Goal: Task Accomplishment & Management: Manage account settings

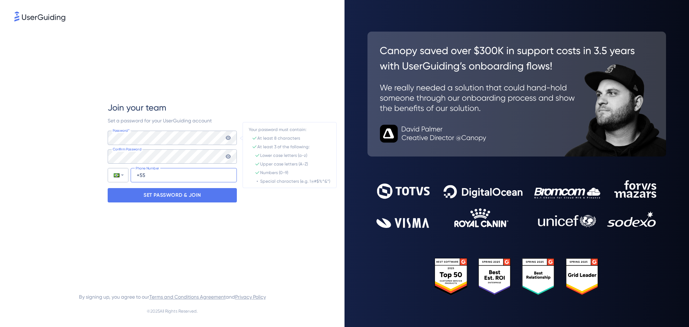
click at [177, 175] on input "+55" at bounding box center [184, 175] width 106 height 14
type input "[PHONE_NUMBER]"
click at [180, 190] on p "SET PASSWORD & JOIN" at bounding box center [172, 194] width 57 height 11
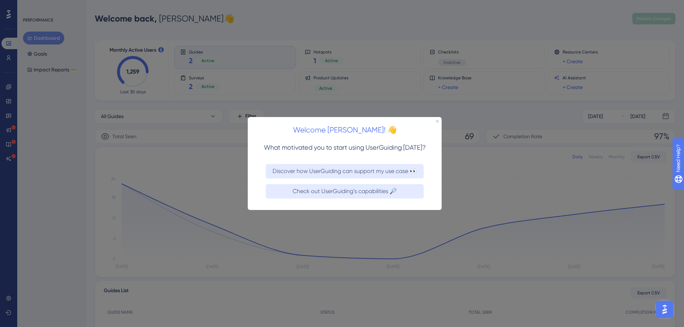
click at [435, 120] on div "Welcome [PERSON_NAME]! 👋" at bounding box center [345, 128] width 194 height 22
click at [437, 120] on icon "Close Preview" at bounding box center [437, 120] width 3 height 3
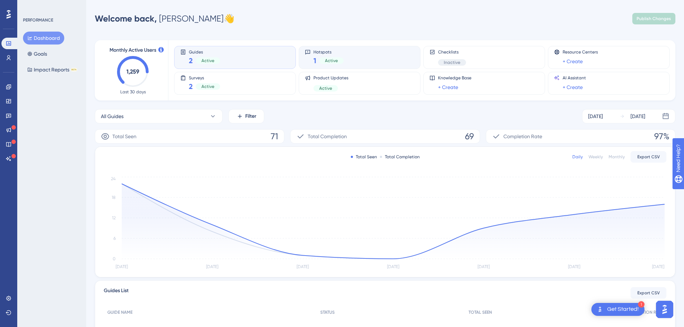
click at [349, 66] on div "Hotspots 1 Active" at bounding box center [360, 57] width 122 height 23
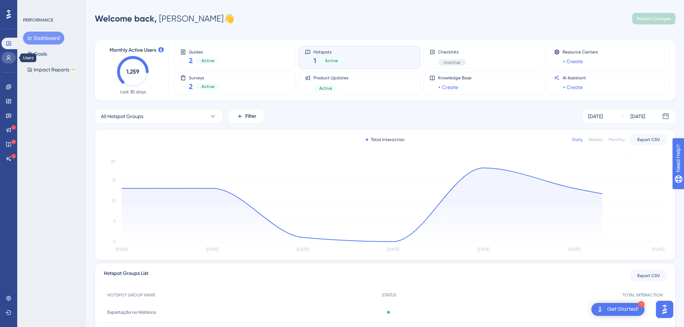
click at [10, 59] on icon at bounding box center [9, 57] width 4 height 5
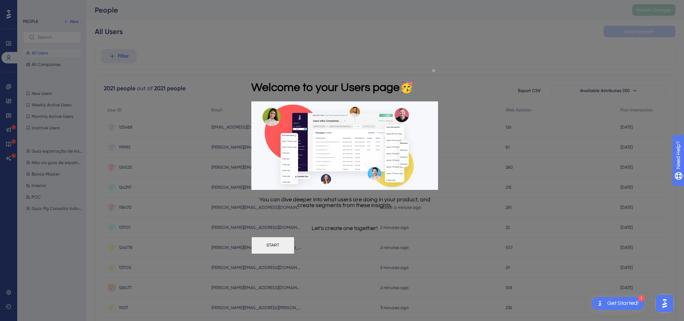
click at [432, 70] on icon "Close Preview" at bounding box center [433, 70] width 3 height 3
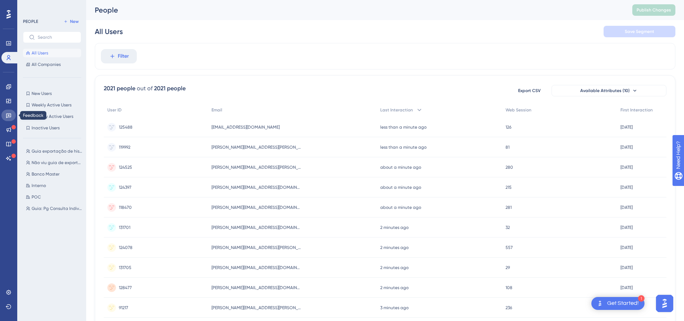
click at [12, 120] on link at bounding box center [8, 115] width 14 height 11
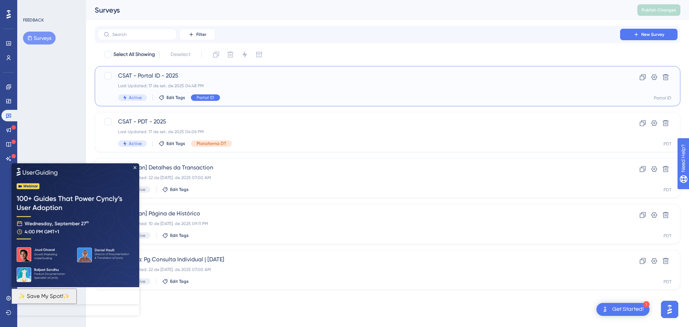
click at [197, 97] on span "Portal ID" at bounding box center [206, 98] width 18 height 6
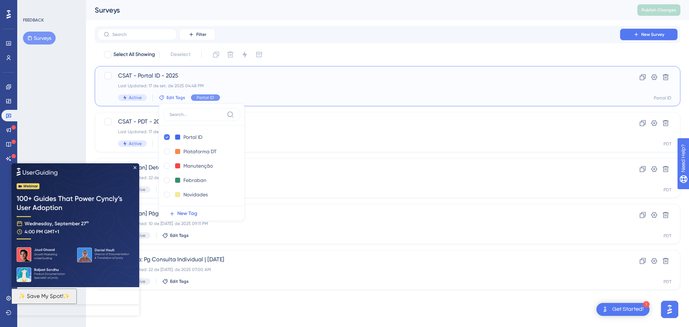
click at [224, 81] on div "CSAT - Portal ID - 2025 Last Updated: 17 de set. de 2025 04:48 PM Active Edit T…" at bounding box center [359, 85] width 482 height 29
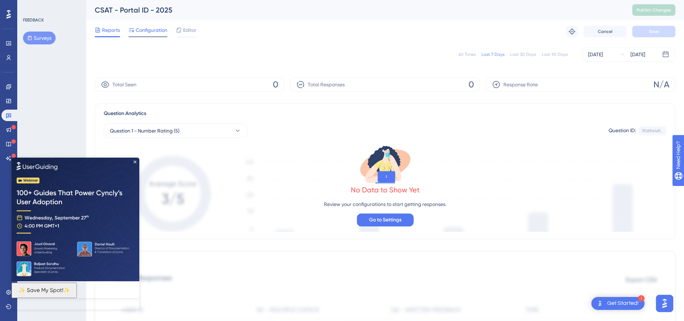
click at [148, 34] on span "Configuration" at bounding box center [152, 30] width 32 height 9
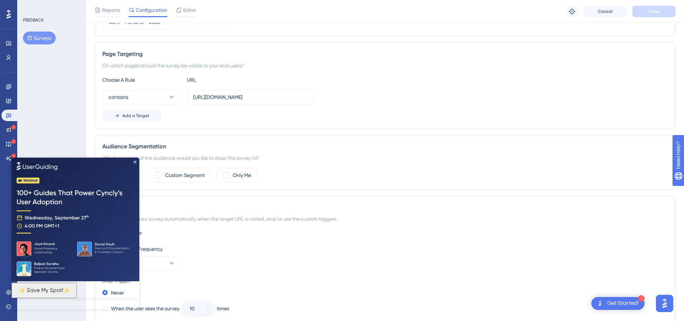
scroll to position [108, 0]
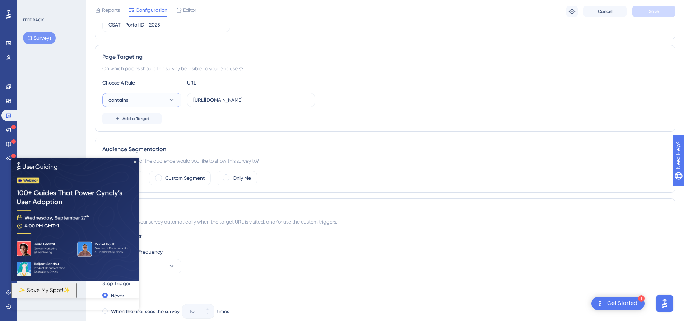
click at [169, 98] on icon at bounding box center [171, 100] width 7 height 7
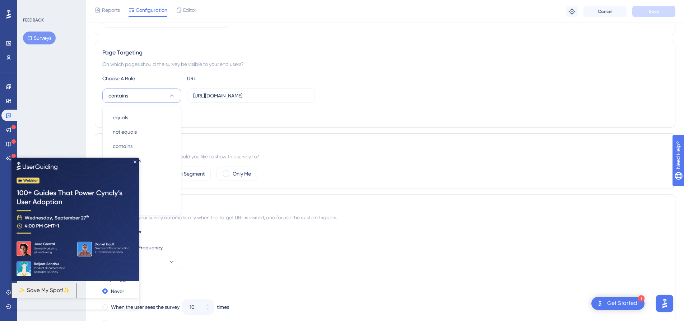
click at [135, 159] on img at bounding box center [75, 220] width 128 height 124
click at [133, 161] on icon "Close Preview" at bounding box center [134, 161] width 3 height 3
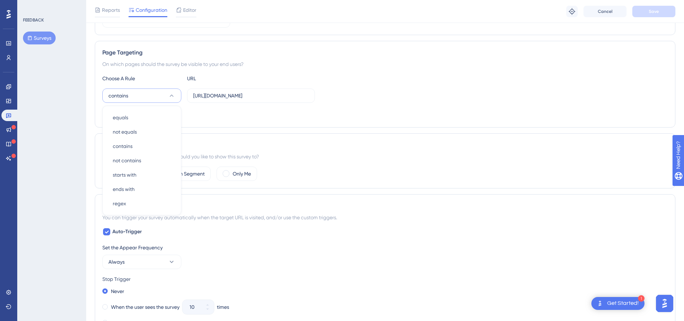
click at [71, 161] on div "FEEDBACK Surveys" at bounding box center [51, 160] width 69 height 321
click at [156, 95] on button "contains" at bounding box center [141, 96] width 79 height 14
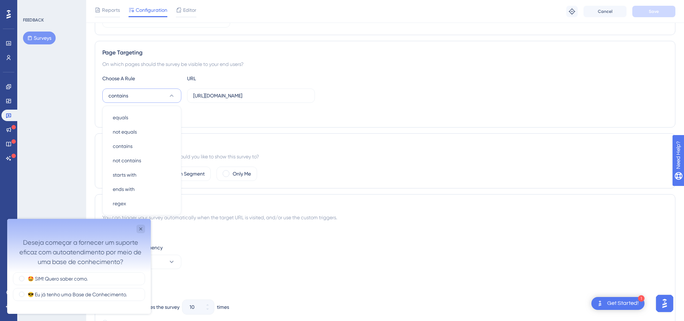
scroll to position [0, 0]
click at [39, 188] on div "FEEDBACK Surveys" at bounding box center [51, 160] width 69 height 321
drag, startPoint x: 213, startPoint y: 95, endPoint x: 184, endPoint y: 95, distance: 28.7
click at [184, 95] on div "contains [URL][DOMAIN_NAME]" at bounding box center [208, 96] width 212 height 14
click at [225, 94] on input "[URL][DOMAIN_NAME]" at bounding box center [251, 96] width 116 height 8
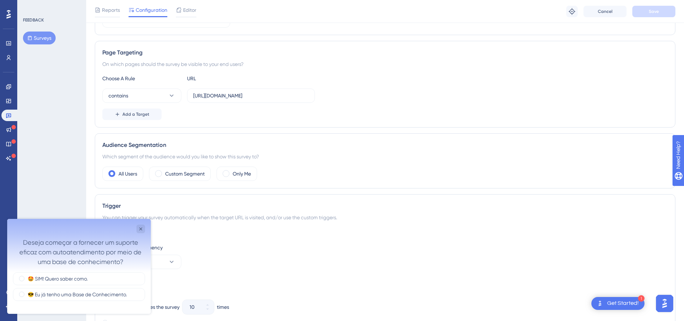
click at [60, 149] on div "FEEDBACK Surveys" at bounding box center [51, 160] width 69 height 321
click at [142, 231] on icon "Close survey" at bounding box center [141, 229] width 6 height 6
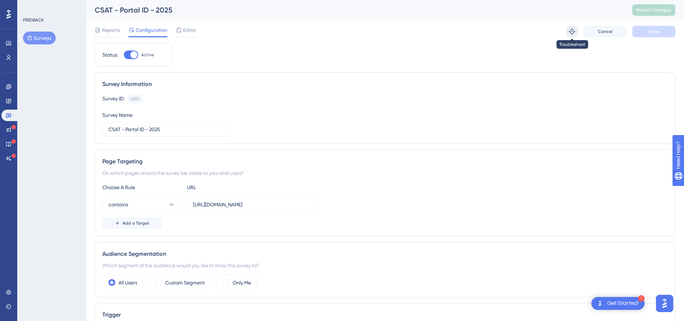
click at [572, 32] on icon at bounding box center [571, 31] width 6 height 6
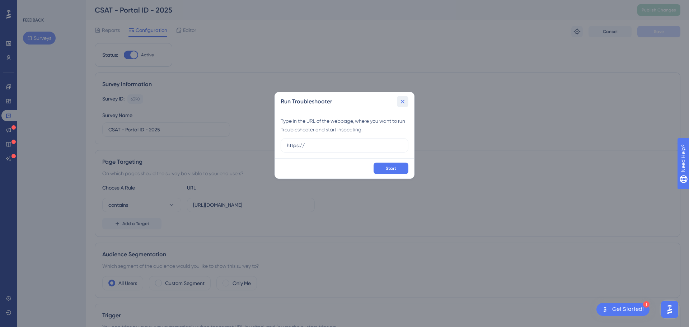
click at [407, 97] on button at bounding box center [402, 101] width 11 height 11
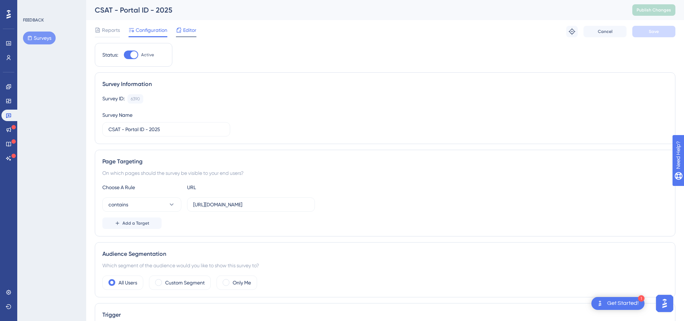
click at [189, 28] on span "Editor" at bounding box center [189, 30] width 13 height 9
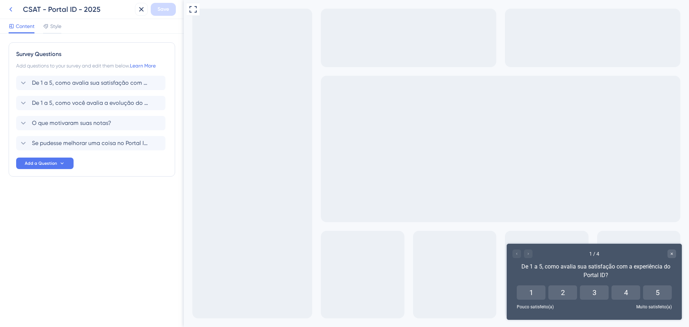
click at [8, 11] on icon at bounding box center [10, 9] width 9 height 9
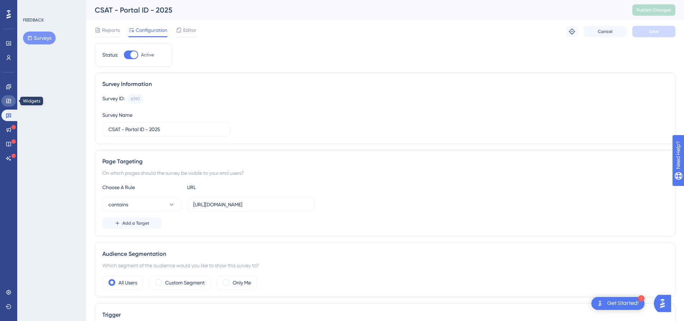
click at [9, 100] on icon at bounding box center [9, 101] width 6 height 6
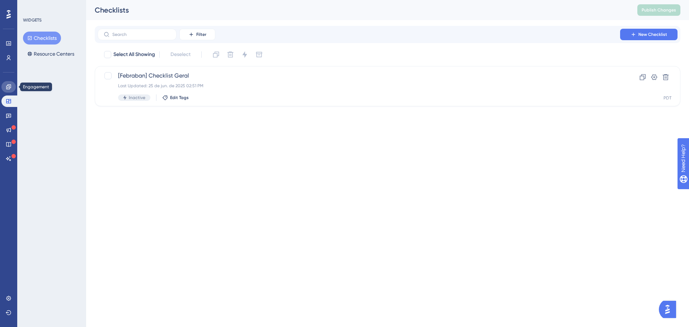
click at [10, 88] on icon at bounding box center [8, 86] width 5 height 5
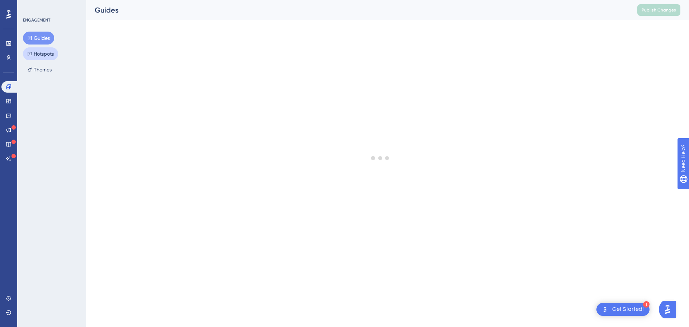
click at [48, 52] on button "Hotspots" at bounding box center [40, 53] width 35 height 13
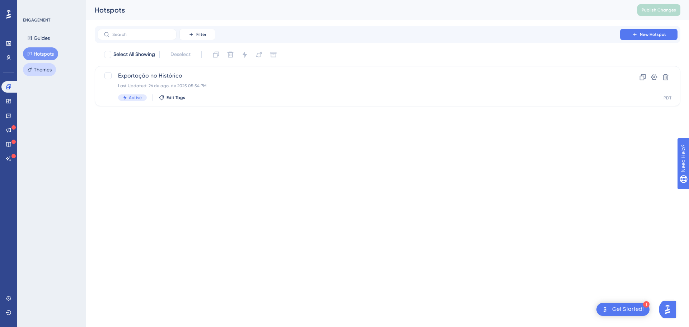
click at [46, 65] on button "Themes" at bounding box center [39, 69] width 33 height 13
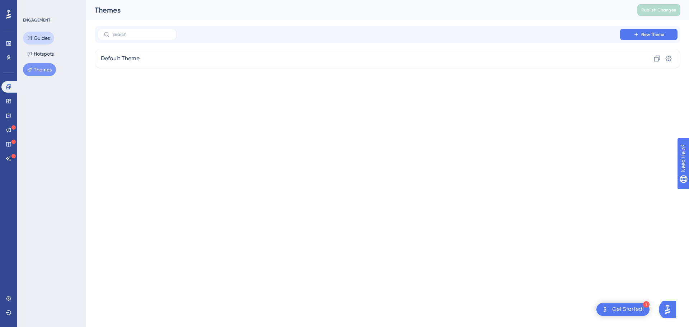
click at [47, 32] on button "Guides" at bounding box center [38, 38] width 31 height 13
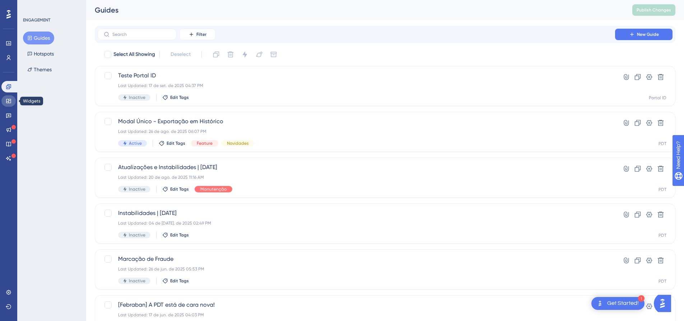
click at [11, 103] on icon at bounding box center [9, 101] width 6 height 6
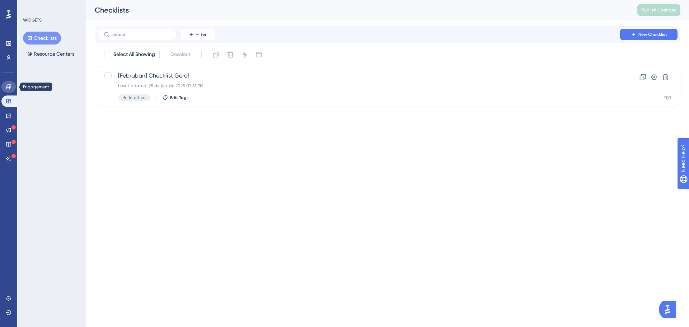
click at [14, 89] on link at bounding box center [8, 86] width 14 height 11
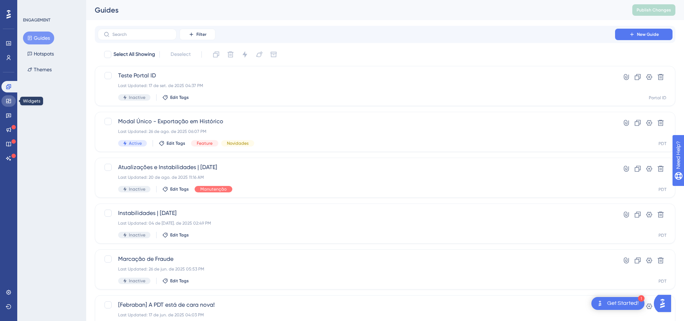
click at [9, 102] on icon at bounding box center [8, 101] width 5 height 4
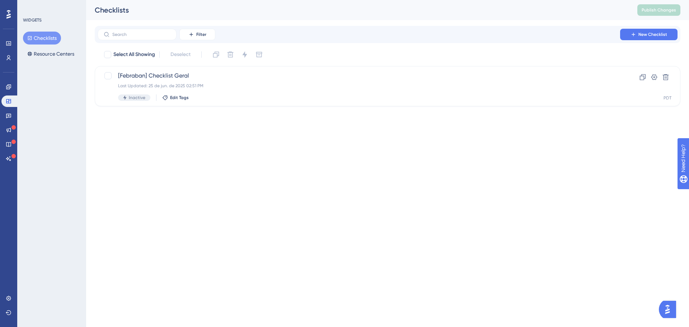
click at [8, 122] on div "Engagement Widgets Feedback Product Updates Knowledge Base AI Assistant" at bounding box center [8, 122] width 14 height 83
click at [8, 116] on icon at bounding box center [8, 116] width 5 height 5
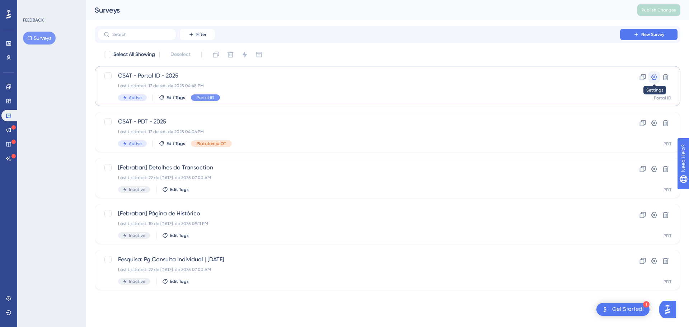
click at [653, 75] on icon at bounding box center [654, 77] width 6 height 6
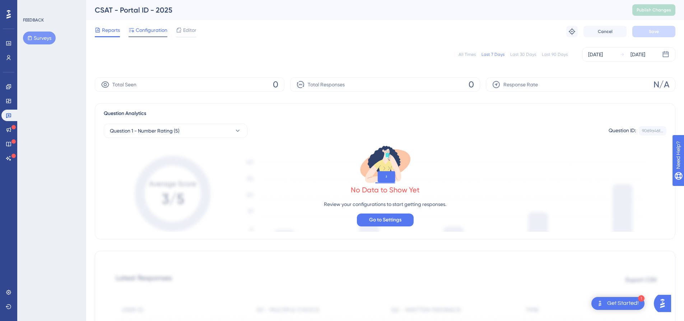
click at [151, 32] on span "Configuration" at bounding box center [152, 30] width 32 height 9
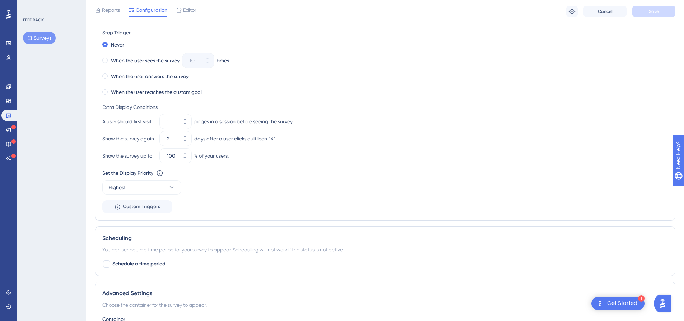
scroll to position [429, 0]
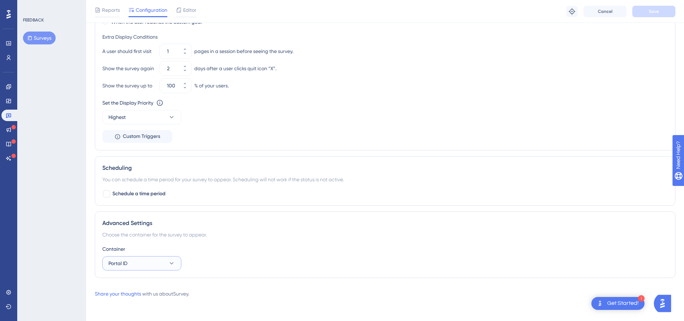
click at [152, 261] on button "Portal ID" at bounding box center [141, 264] width 79 height 14
click at [194, 228] on div "Advanced Settings Choose the container for the survey to appear. Container Port…" at bounding box center [385, 245] width 580 height 67
click at [9, 288] on link at bounding box center [8, 292] width 14 height 11
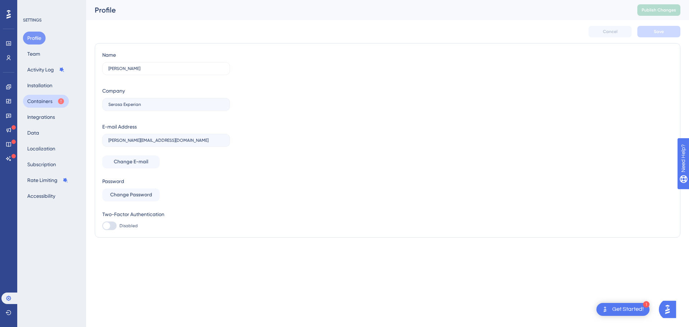
click at [57, 102] on icon at bounding box center [60, 101] width 7 height 7
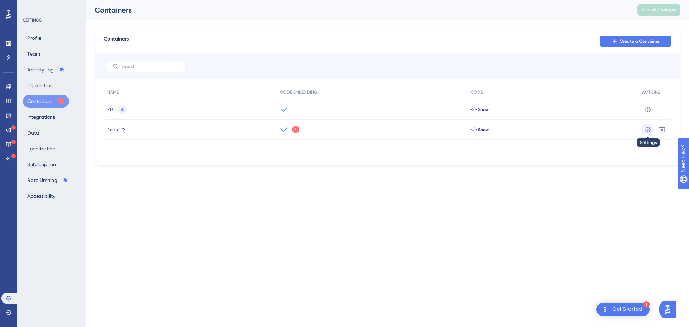
click at [648, 129] on icon at bounding box center [648, 129] width 6 height 6
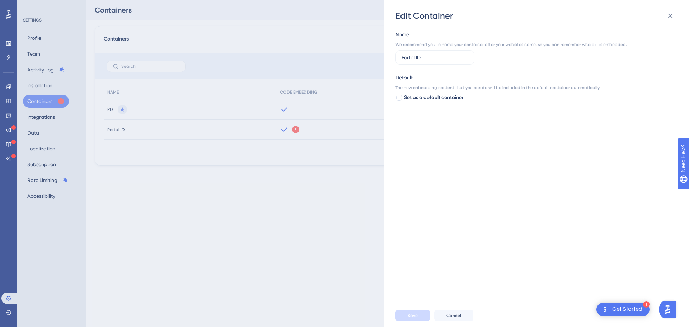
click at [337, 109] on div "Edit Container Name We recommend you to name your container after your websites…" at bounding box center [344, 163] width 689 height 327
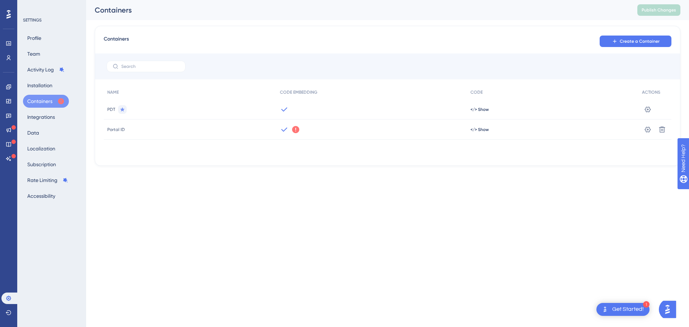
click at [291, 133] on icon at bounding box center [295, 129] width 9 height 9
click at [345, 160] on span "Got It" at bounding box center [343, 158] width 11 height 6
click at [121, 130] on span "Portal ID" at bounding box center [116, 130] width 18 height 6
click at [483, 128] on span "</> Show" at bounding box center [479, 130] width 18 height 6
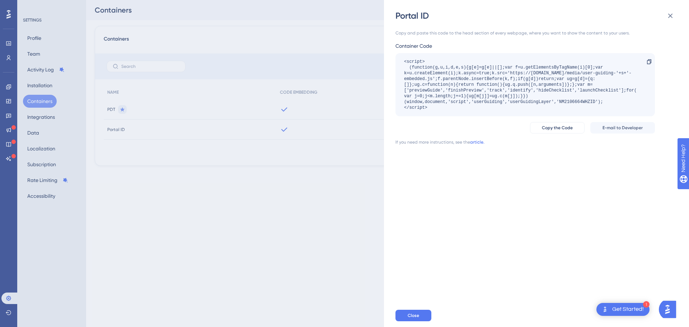
click at [479, 144] on link "article." at bounding box center [477, 142] width 14 height 6
click at [565, 130] on span "Copy the Code" at bounding box center [557, 128] width 31 height 6
click at [318, 215] on div "Portal ID Copy and paste this code to the head section of every webpage, where …" at bounding box center [344, 163] width 689 height 327
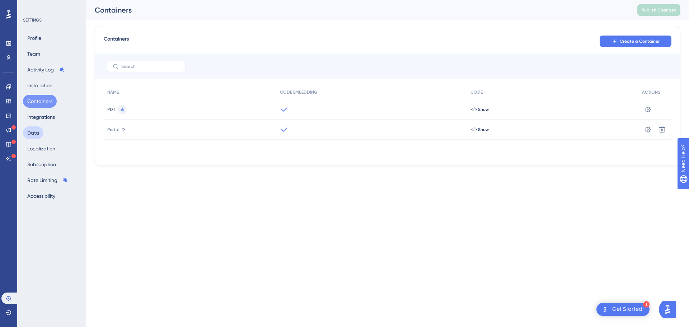
click at [39, 133] on button "Data" at bounding box center [33, 132] width 20 height 13
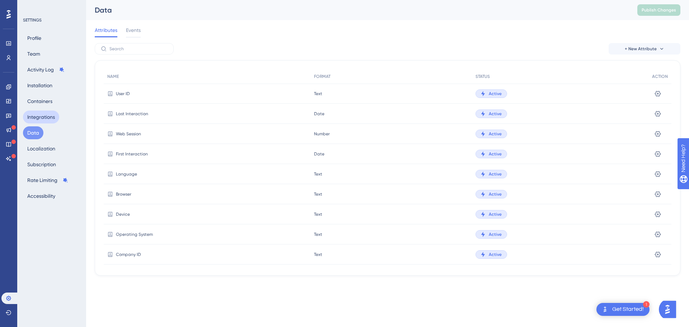
click at [45, 116] on button "Integrations" at bounding box center [41, 117] width 36 height 13
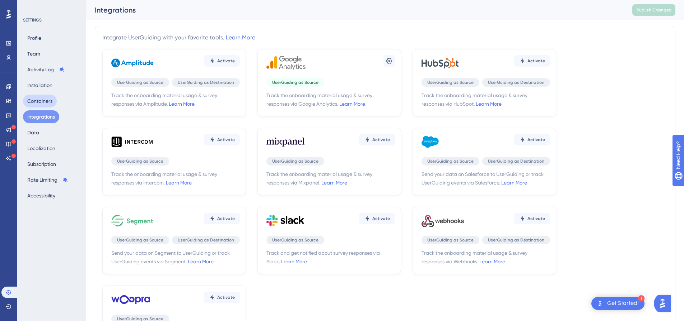
click at [46, 99] on button "Containers" at bounding box center [40, 101] width 34 height 13
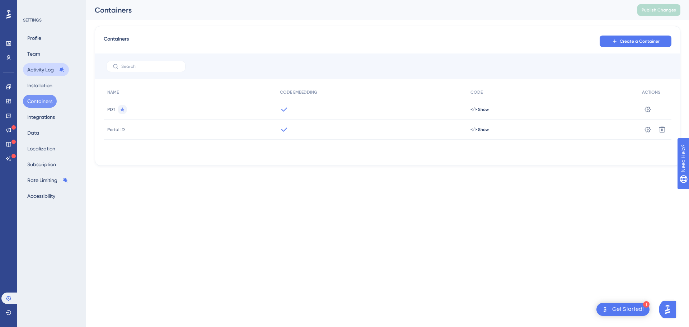
click at [44, 70] on button "Activity Log" at bounding box center [46, 69] width 46 height 13
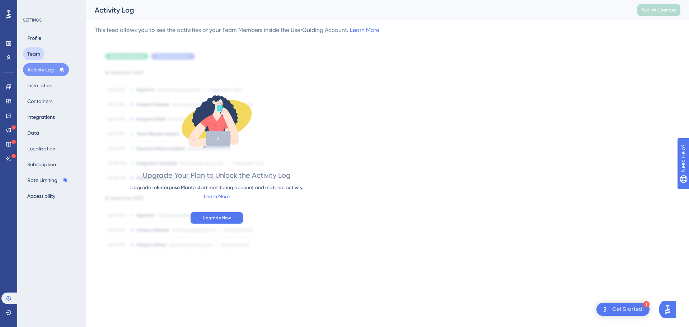
click at [41, 51] on button "Team" at bounding box center [34, 53] width 22 height 13
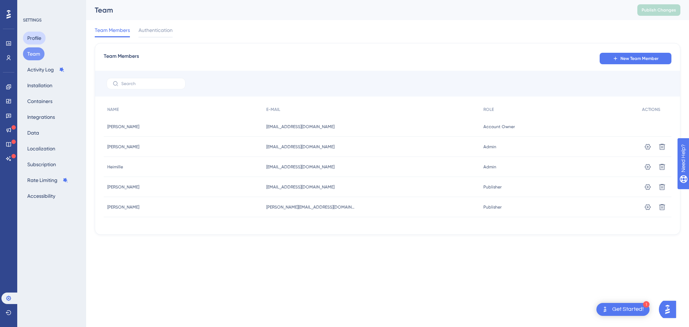
click at [40, 36] on button "Profile" at bounding box center [34, 38] width 23 height 13
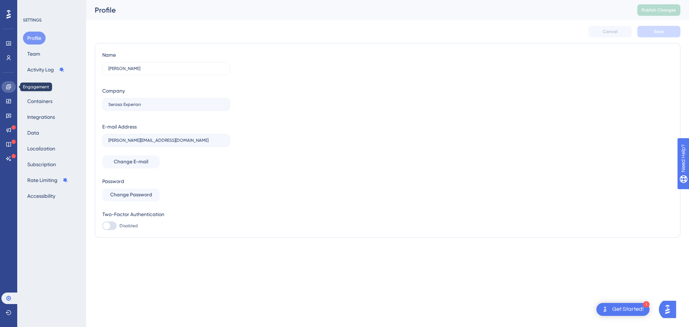
click at [10, 86] on icon at bounding box center [9, 87] width 6 height 6
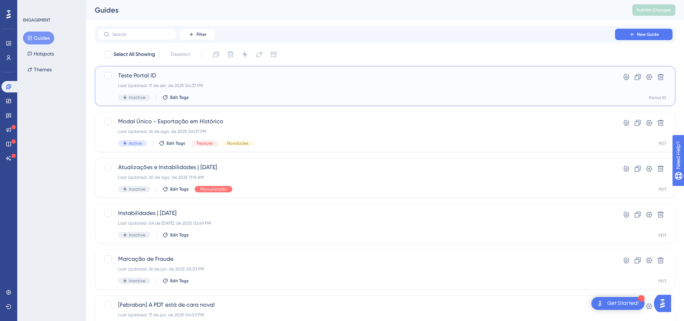
click at [243, 70] on div "Teste Portal ID Last Updated: 17 de set. de 2025 04:37 PM Inactive Edit Tags Hy…" at bounding box center [385, 86] width 580 height 40
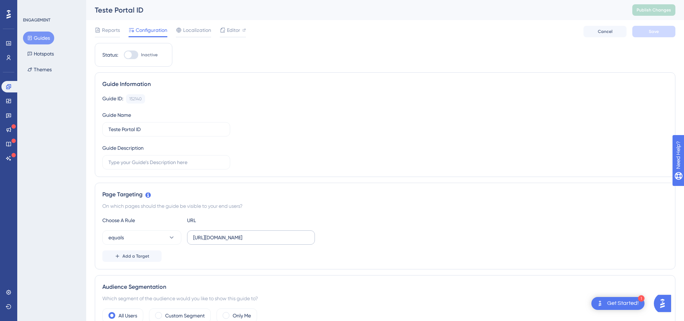
drag, startPoint x: 211, startPoint y: 242, endPoint x: 189, endPoint y: 243, distance: 21.5
click at [189, 243] on label "[URL][DOMAIN_NAME]" at bounding box center [251, 238] width 128 height 14
click at [193, 242] on input "[URL][DOMAIN_NAME]" at bounding box center [251, 238] width 116 height 8
click at [217, 232] on label "[URL][DOMAIN_NAME]" at bounding box center [251, 238] width 128 height 14
click at [217, 234] on input "[URL][DOMAIN_NAME]" at bounding box center [251, 238] width 116 height 8
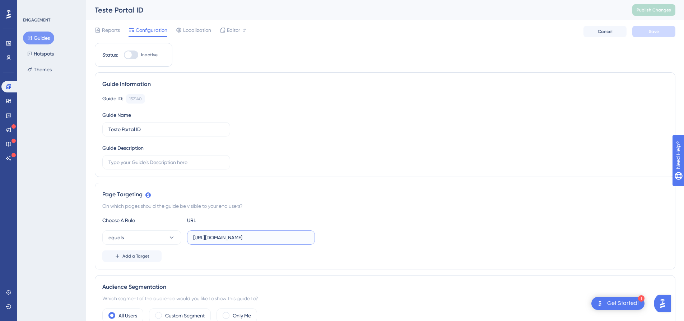
drag, startPoint x: 265, startPoint y: 237, endPoint x: 290, endPoint y: 237, distance: 24.8
click at [290, 237] on input "[URL][DOMAIN_NAME]" at bounding box center [251, 238] width 116 height 8
drag, startPoint x: 211, startPoint y: 238, endPoint x: 177, endPoint y: 233, distance: 34.0
click at [177, 233] on div "equals [URL]" at bounding box center [208, 238] width 212 height 14
type input "portal.allowme"
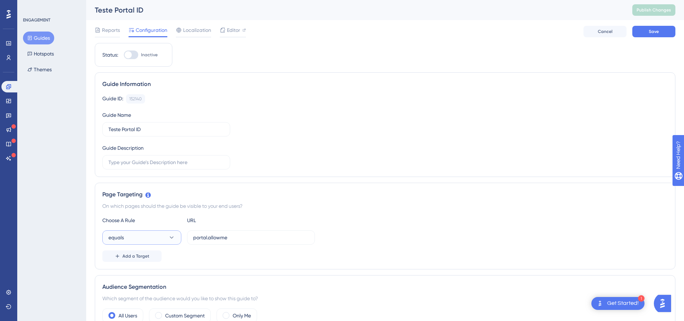
click at [147, 238] on button "equals" at bounding box center [141, 238] width 79 height 14
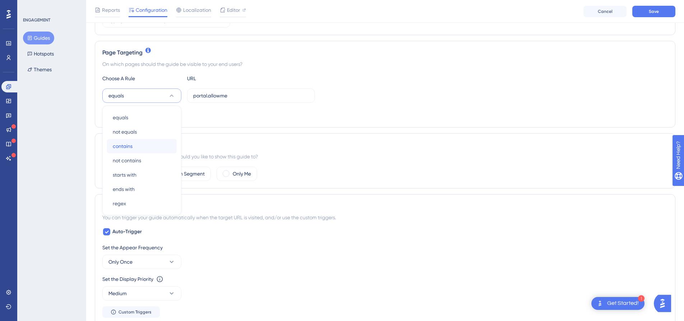
click at [137, 148] on div "contains contains" at bounding box center [142, 146] width 58 height 14
click at [91, 202] on div "Performance Users Engagement Widgets Feedback Product Updates Knowledge Base AI…" at bounding box center [384, 231] width 597 height 753
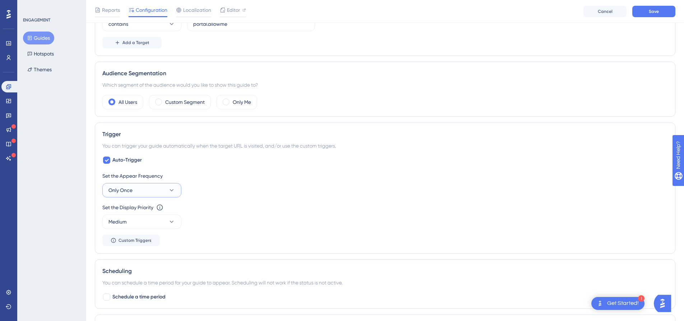
click at [146, 193] on button "Only Once" at bounding box center [141, 190] width 79 height 14
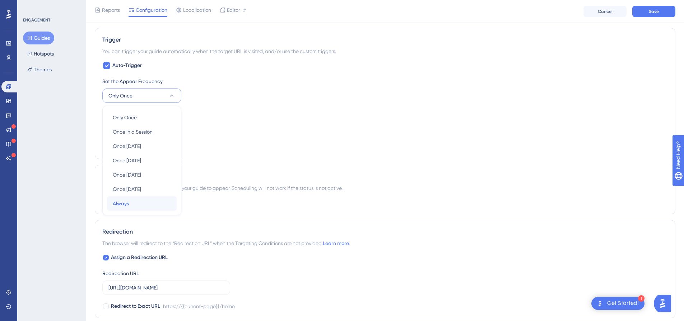
click at [139, 208] on div "Always Always" at bounding box center [142, 204] width 58 height 14
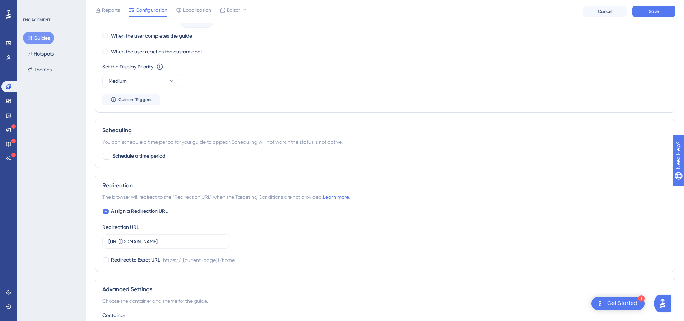
scroll to position [455, 0]
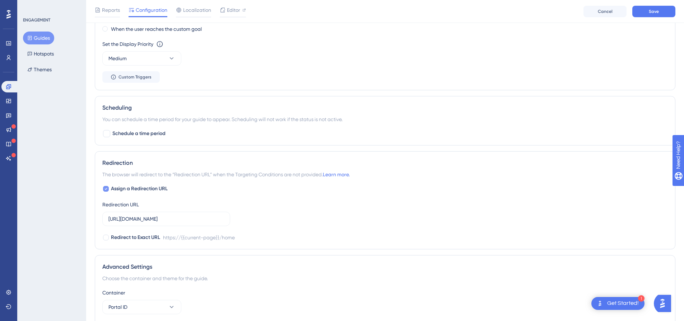
click at [117, 188] on span "Assign a Redirection URL" at bounding box center [139, 189] width 57 height 9
checkbox input "false"
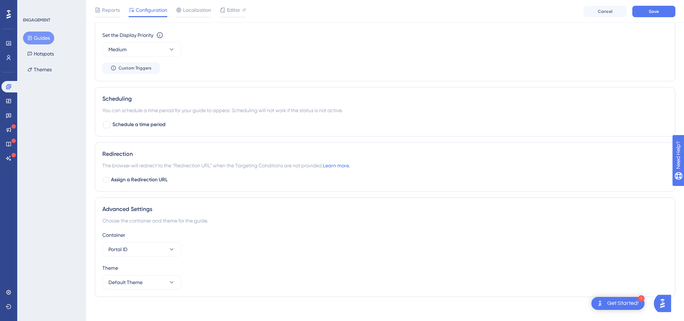
scroll to position [469, 0]
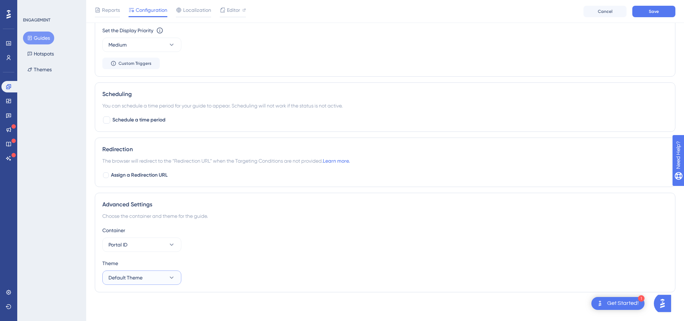
click at [144, 274] on button "Default Theme" at bounding box center [141, 278] width 79 height 14
click at [144, 246] on button "Portal ID" at bounding box center [141, 245] width 79 height 14
click at [96, 221] on div "Advanced Settings Choose the container and theme for the guide. Container Porta…" at bounding box center [385, 243] width 580 height 100
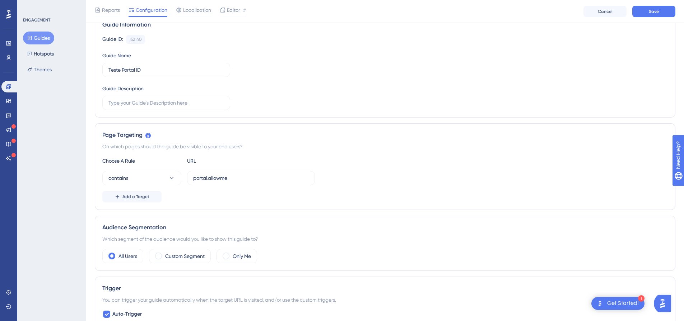
scroll to position [0, 0]
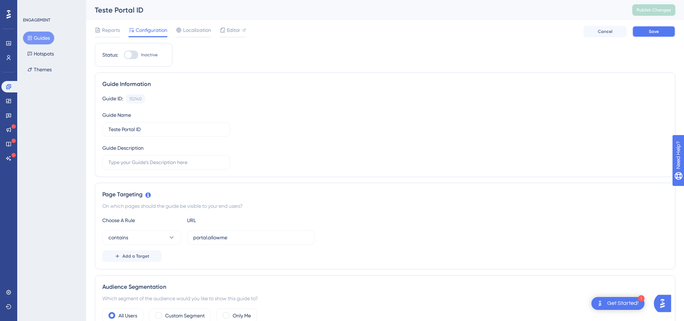
click at [643, 34] on button "Save" at bounding box center [653, 31] width 43 height 11
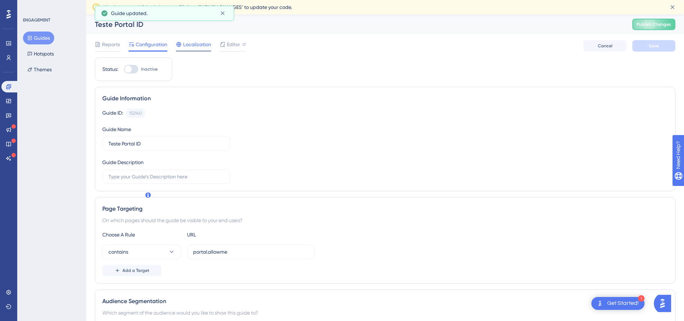
click at [189, 47] on span "Localization" at bounding box center [197, 44] width 28 height 9
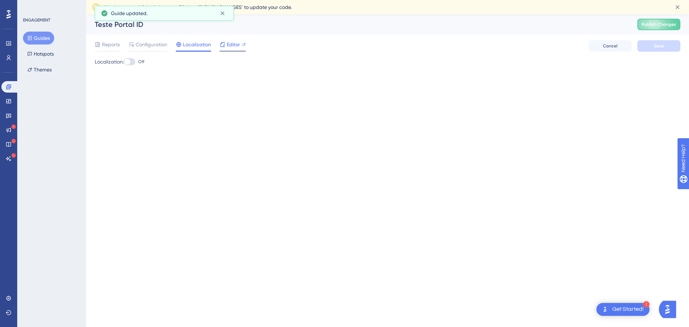
click at [229, 50] on div "Editor" at bounding box center [233, 45] width 26 height 11
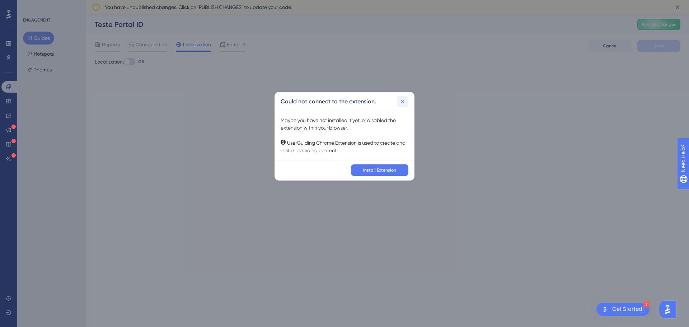
click at [403, 101] on icon at bounding box center [402, 101] width 7 height 7
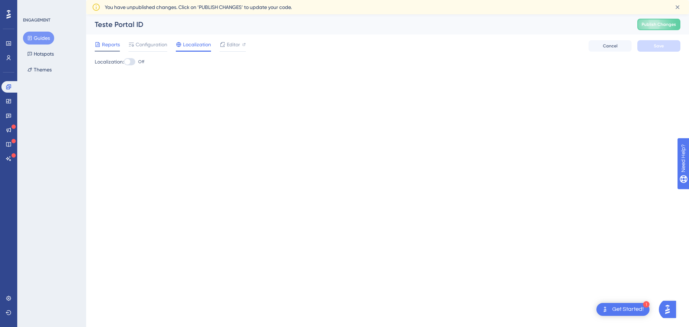
click at [108, 46] on span "Reports" at bounding box center [111, 44] width 18 height 9
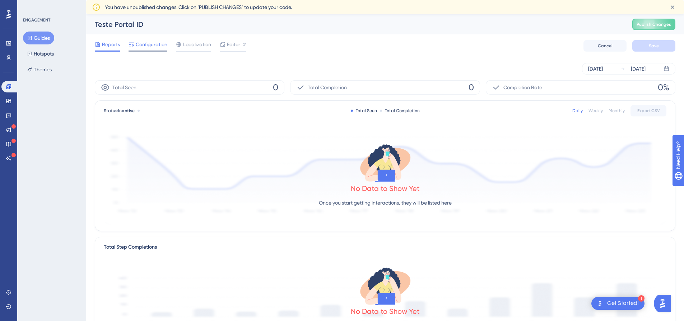
click at [143, 49] on div "Configuration" at bounding box center [147, 45] width 39 height 11
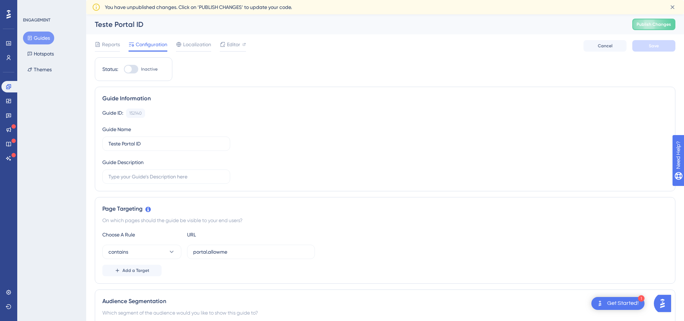
click at [131, 66] on div at bounding box center [128, 69] width 7 height 7
click at [124, 69] on input "Inactive" at bounding box center [123, 69] width 0 height 0
click at [664, 46] on button "Save" at bounding box center [653, 45] width 43 height 11
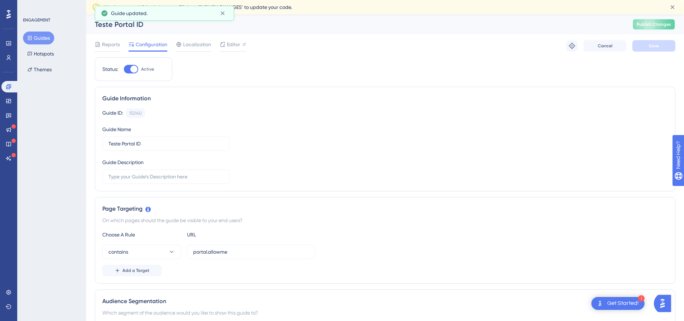
click at [659, 26] on span "Publish Changes" at bounding box center [653, 25] width 34 height 6
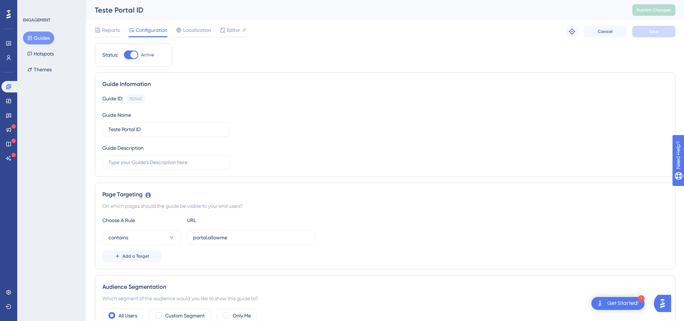
click at [133, 55] on div at bounding box center [133, 54] width 7 height 7
click at [124, 55] on input "Active" at bounding box center [123, 55] width 0 height 0
checkbox input "false"
click at [656, 29] on span "Save" at bounding box center [653, 32] width 10 height 6
click at [662, 13] on button "Publish Changes" at bounding box center [653, 9] width 43 height 11
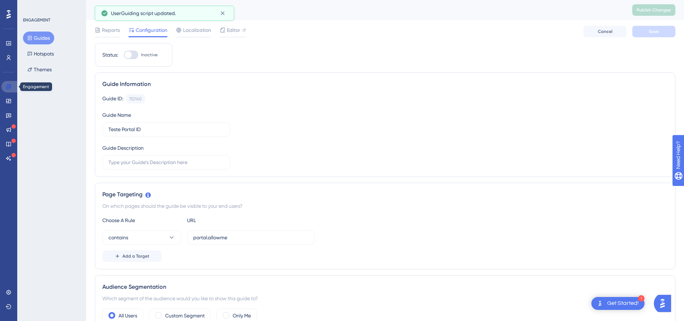
click at [14, 85] on link at bounding box center [9, 86] width 17 height 11
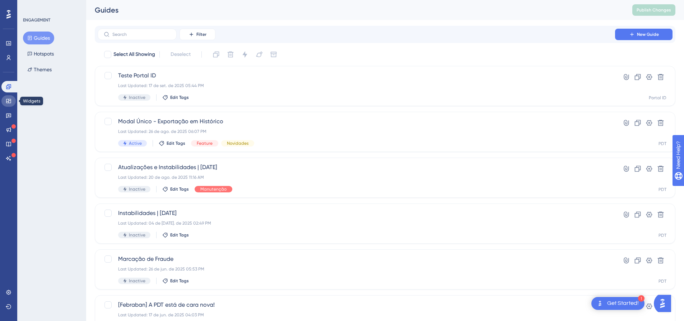
click at [6, 100] on icon at bounding box center [9, 101] width 6 height 6
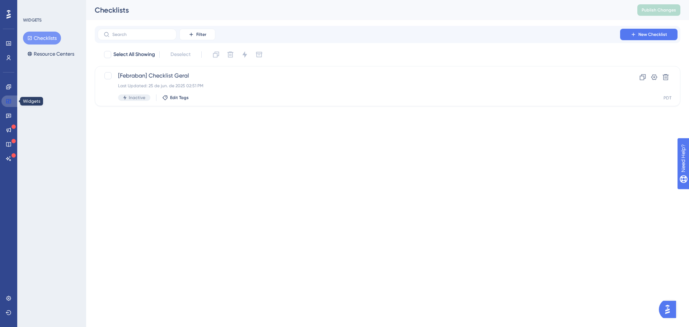
click at [8, 106] on link at bounding box center [9, 100] width 17 height 11
click at [7, 112] on link at bounding box center [8, 115] width 14 height 11
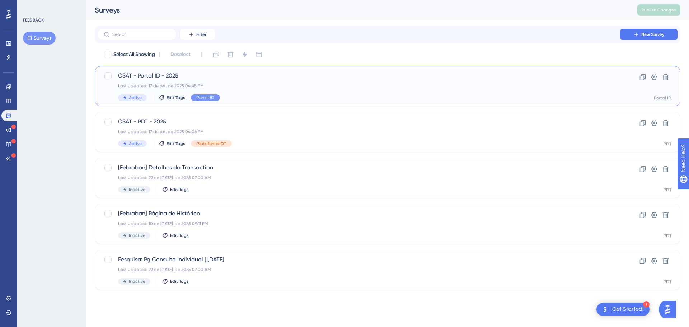
click at [226, 85] on div "Last Updated: 17 de set. de 2025 04:48 PM" at bounding box center [359, 86] width 482 height 6
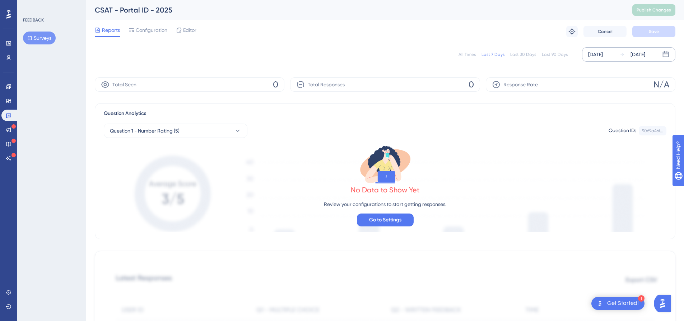
click at [602, 57] on div "[DATE]" at bounding box center [595, 54] width 15 height 9
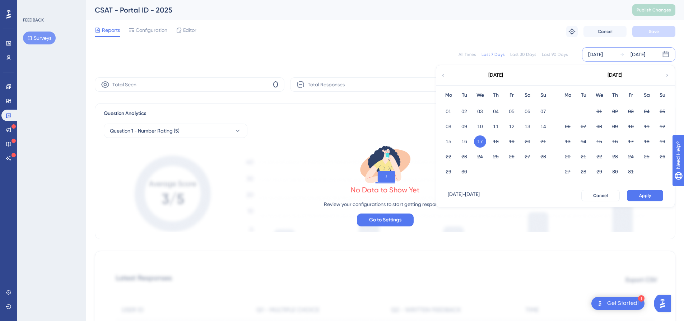
click at [602, 57] on div "[DATE]" at bounding box center [595, 54] width 15 height 9
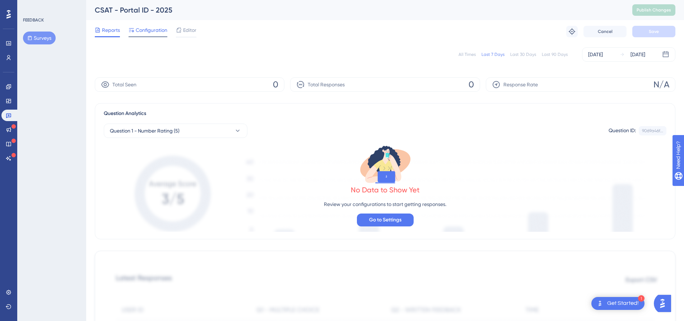
click at [162, 29] on span "Configuration" at bounding box center [152, 30] width 32 height 9
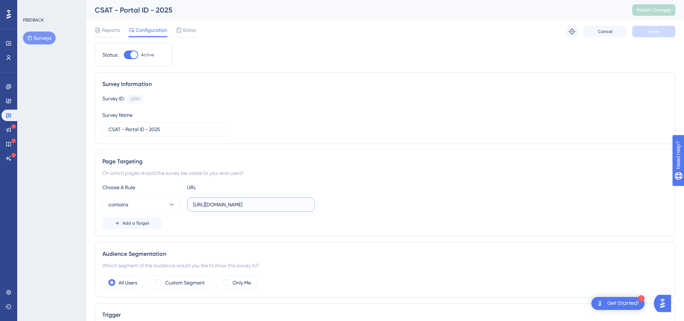
click at [220, 207] on input "[URL][DOMAIN_NAME]" at bounding box center [251, 205] width 116 height 8
click at [228, 203] on input "[URL][DOMAIN_NAME]" at bounding box center [251, 205] width 116 height 8
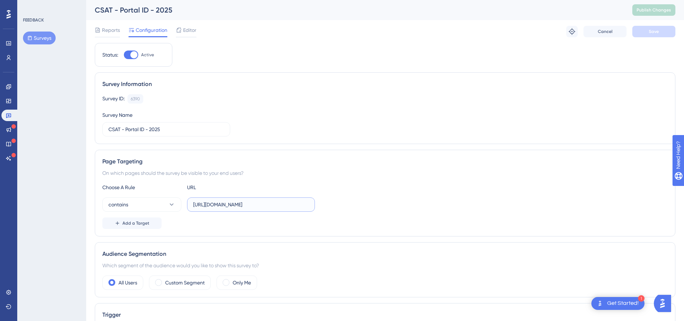
click at [228, 203] on input "[URL][DOMAIN_NAME]" at bounding box center [251, 205] width 116 height 8
type input "home"
click at [264, 184] on div "URL" at bounding box center [226, 187] width 79 height 9
click at [130, 220] on button "Add a Target" at bounding box center [131, 223] width 59 height 11
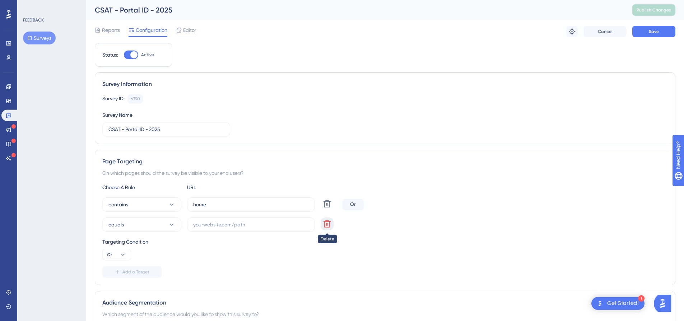
click at [329, 226] on icon at bounding box center [327, 224] width 9 height 9
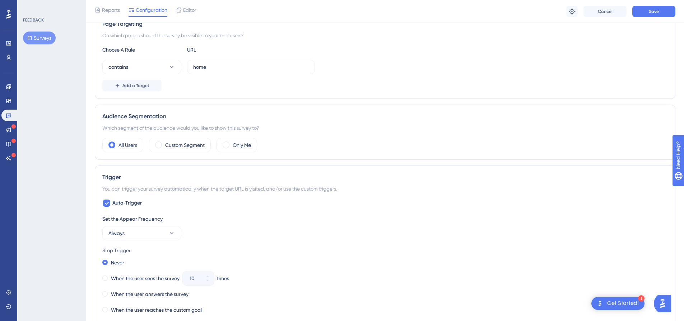
scroll to position [179, 0]
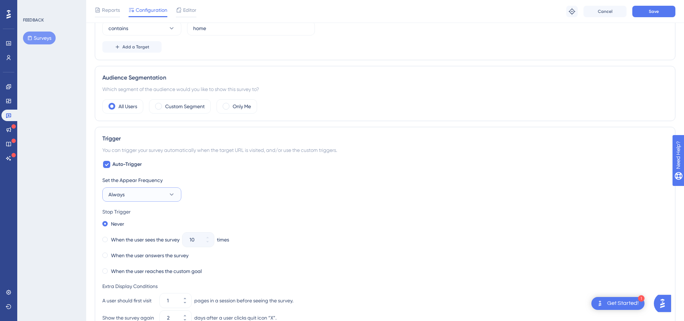
click at [118, 193] on span "Always" at bounding box center [116, 195] width 16 height 9
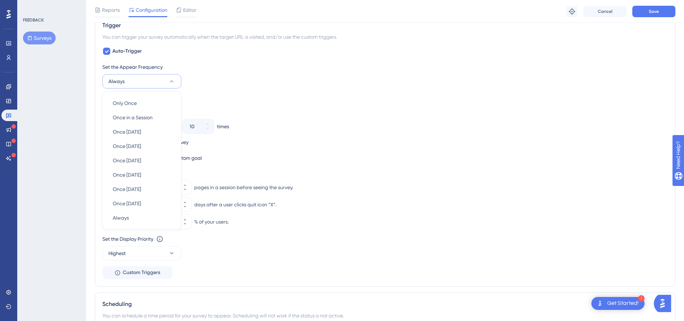
click at [170, 69] on div "Set the Appear Frequency" at bounding box center [384, 67] width 565 height 9
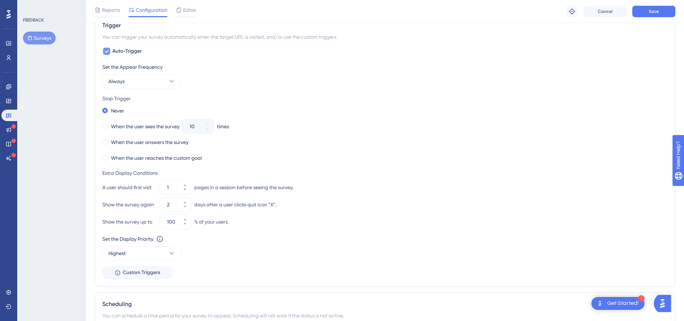
click at [134, 49] on span "Auto-Trigger" at bounding box center [126, 51] width 29 height 9
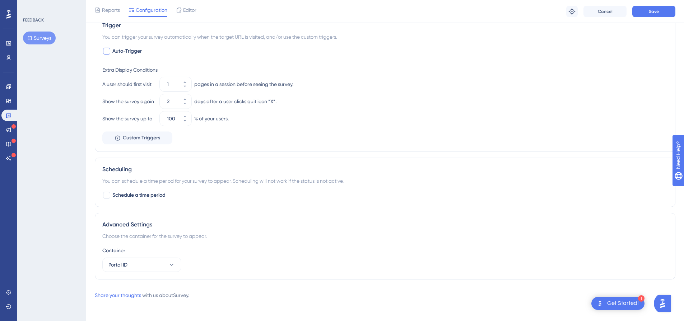
click at [134, 49] on span "Auto-Trigger" at bounding box center [126, 51] width 29 height 9
checkbox input "true"
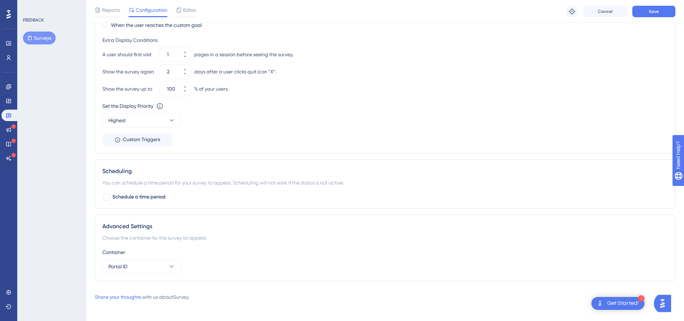
scroll to position [429, 0]
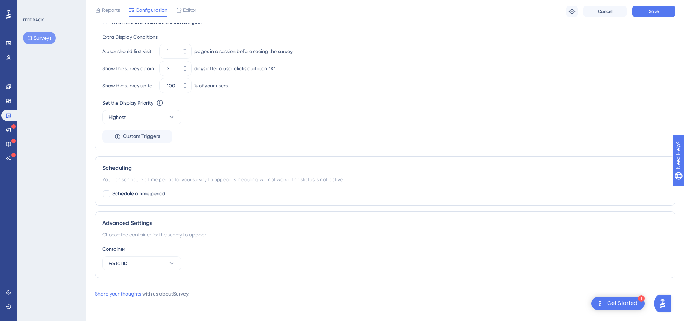
click at [163, 232] on div "Choose the container for the survey to appear." at bounding box center [384, 235] width 565 height 9
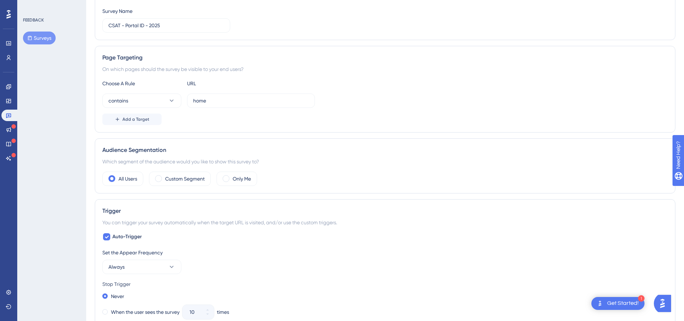
scroll to position [0, 0]
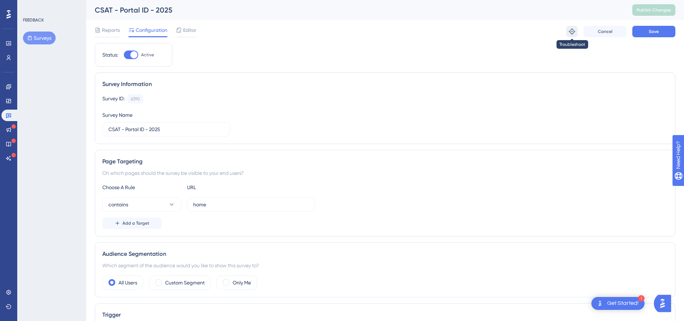
click at [570, 35] on button at bounding box center [571, 31] width 11 height 11
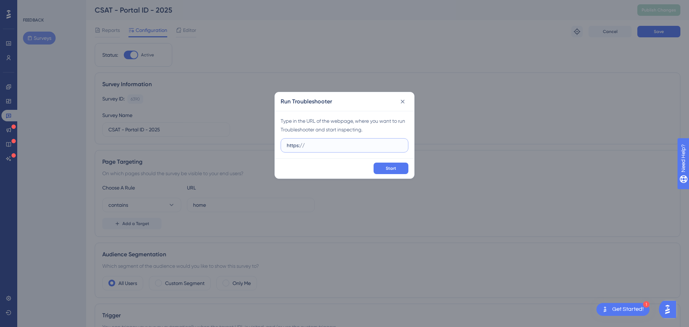
paste input "[URL][DOMAIN_NAME]"
drag, startPoint x: 307, startPoint y: 148, endPoint x: 257, endPoint y: 139, distance: 51.0
click at [257, 139] on div "Run Troubleshooter Type in the URL of the webpage, where you want to run Troubl…" at bounding box center [344, 163] width 689 height 327
type input "[URL][DOMAIN_NAME]"
click at [401, 103] on icon at bounding box center [402, 101] width 7 height 7
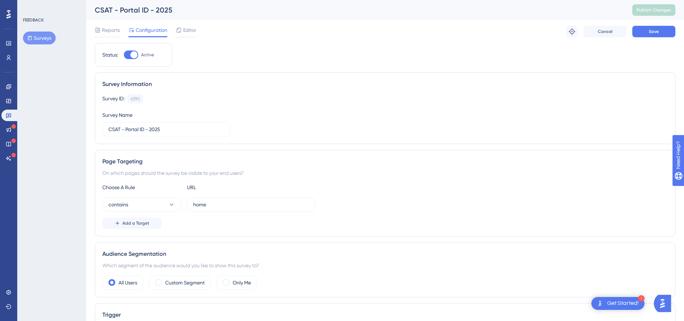
click at [135, 57] on div at bounding box center [133, 54] width 7 height 7
click at [124, 55] on input "Active" at bounding box center [123, 55] width 0 height 0
click at [135, 57] on div at bounding box center [131, 55] width 14 height 9
click at [124, 55] on input "Active" at bounding box center [123, 55] width 0 height 0
click at [135, 57] on div at bounding box center [133, 54] width 7 height 7
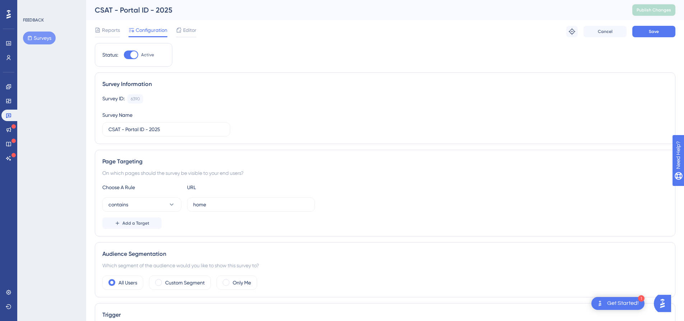
click at [124, 55] on input "Active" at bounding box center [123, 55] width 0 height 0
checkbox input "false"
click at [641, 40] on div "Reports Configuration Editor Troubleshoot Cancel Save" at bounding box center [385, 31] width 580 height 23
click at [642, 36] on button "Save" at bounding box center [653, 31] width 43 height 11
